Goal: Transaction & Acquisition: Purchase product/service

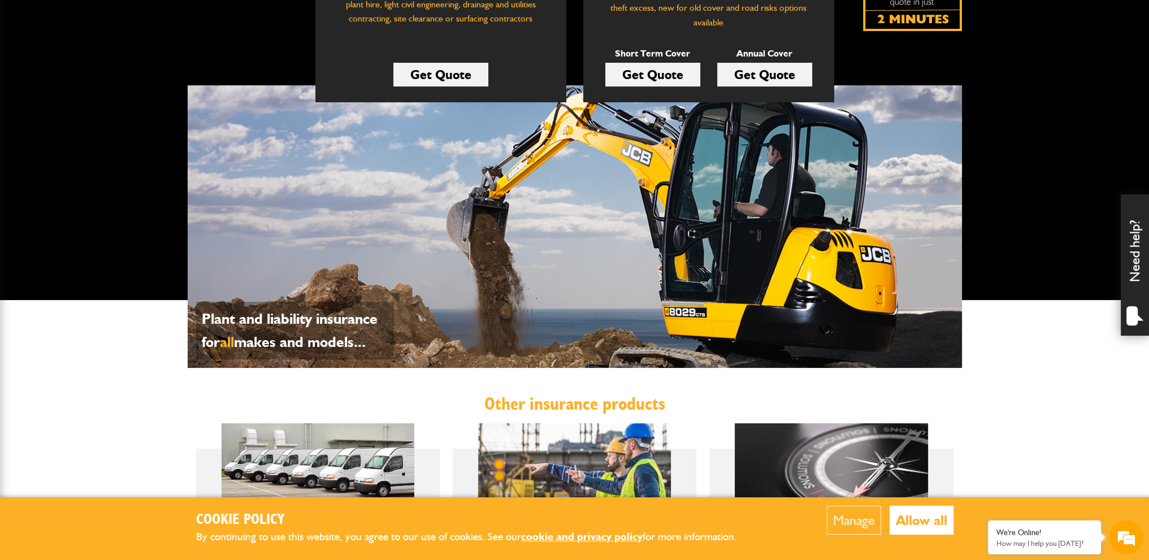
scroll to position [226, 0]
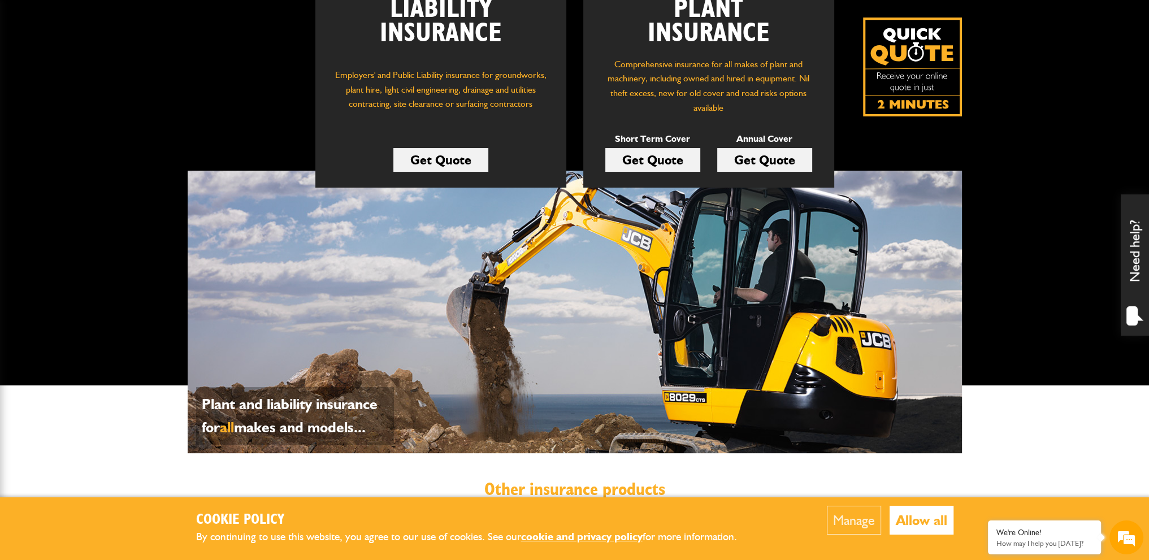
click at [666, 146] on div "Short Term Cover Get Quote" at bounding box center [652, 151] width 95 height 38
click at [666, 156] on link "Get Quote" at bounding box center [652, 160] width 95 height 24
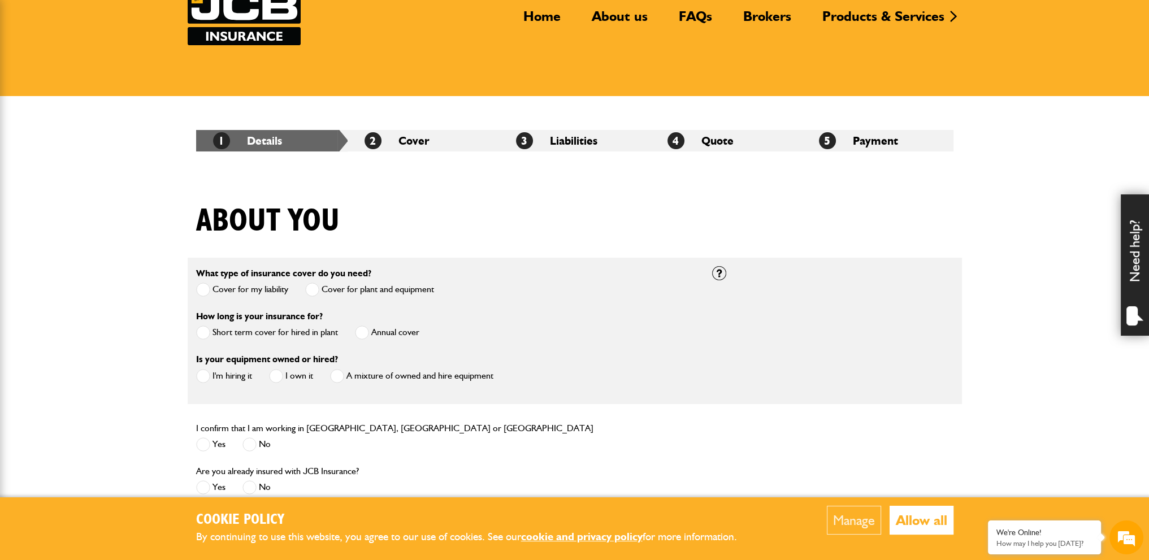
scroll to position [113, 0]
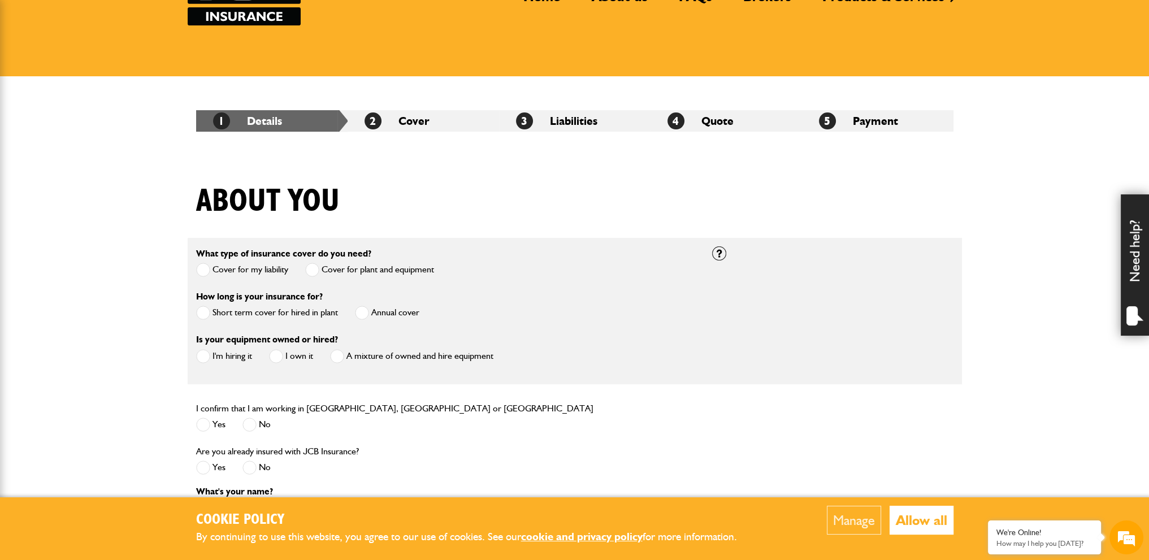
click at [201, 315] on span at bounding box center [203, 313] width 14 height 14
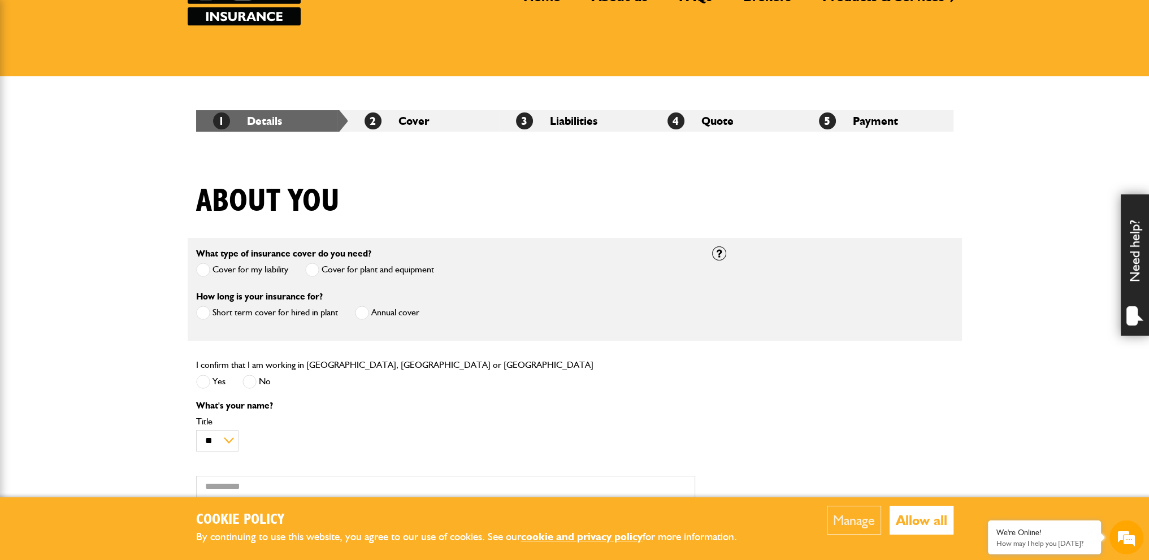
click at [202, 380] on span at bounding box center [203, 382] width 14 height 14
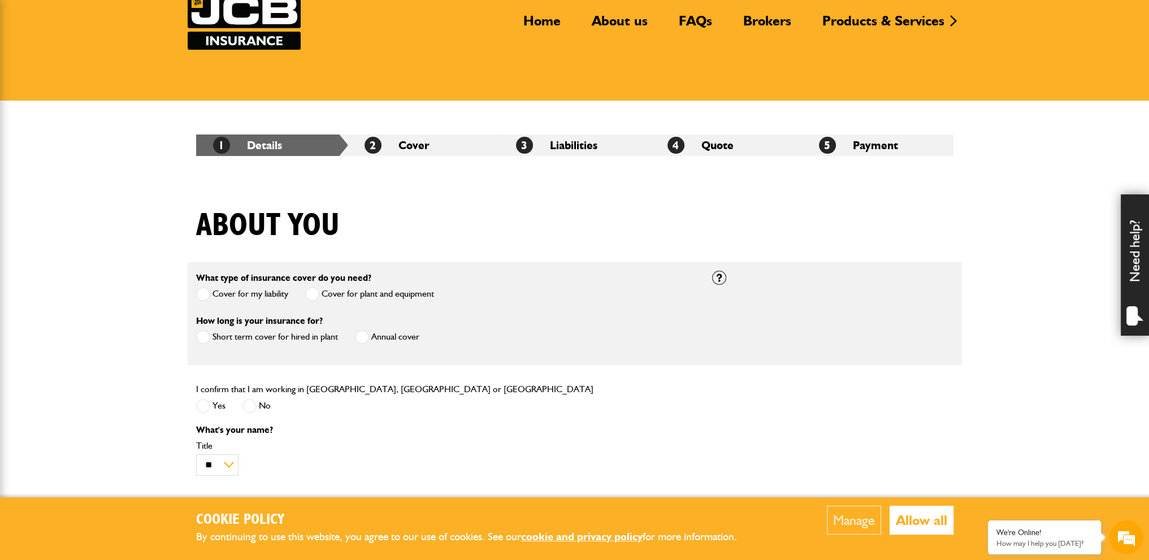
scroll to position [0, 0]
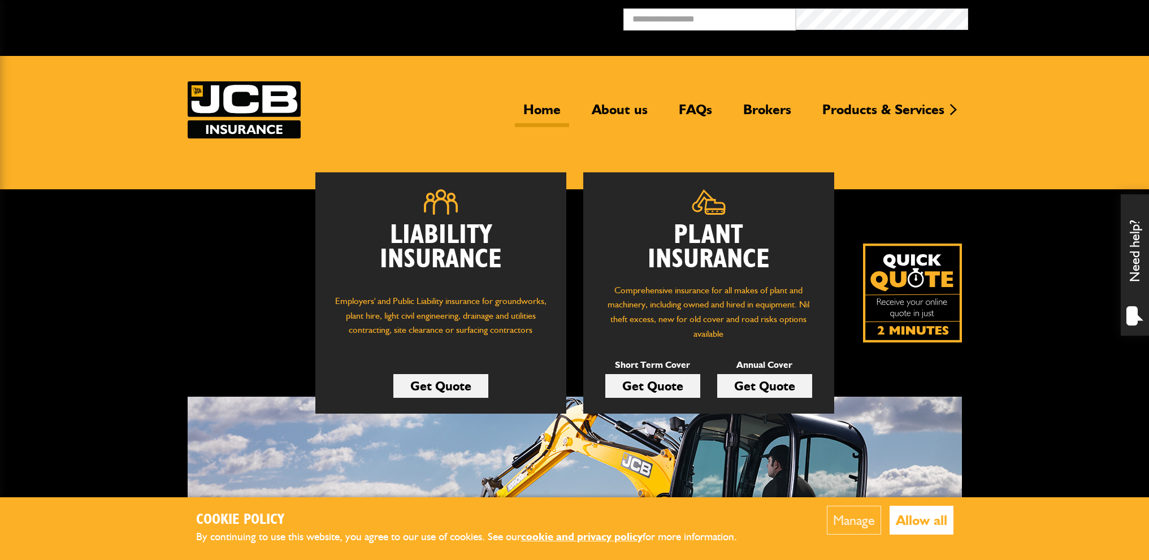
scroll to position [223, 0]
